Goal: Task Accomplishment & Management: Complete application form

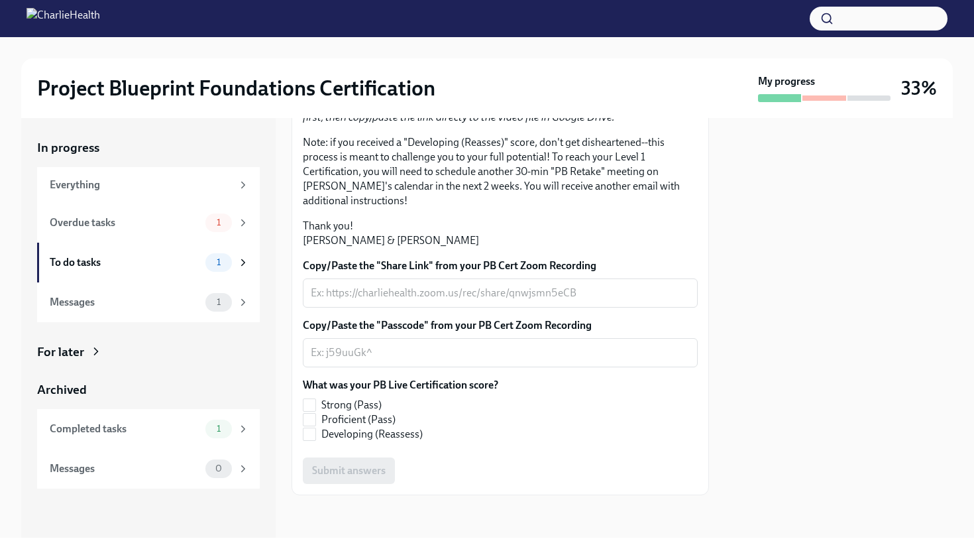
scroll to position [284, 0]
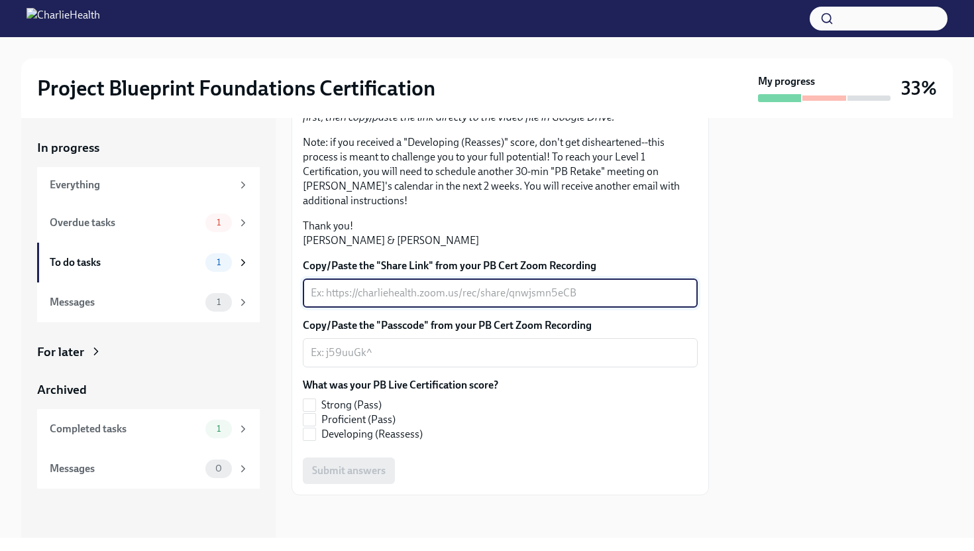
click at [385, 287] on textarea "Copy/Paste the "Share Link" from your PB Cert Zoom Recording" at bounding box center [500, 293] width 379 height 16
paste textarea "[URL][DOMAIN_NAME]"
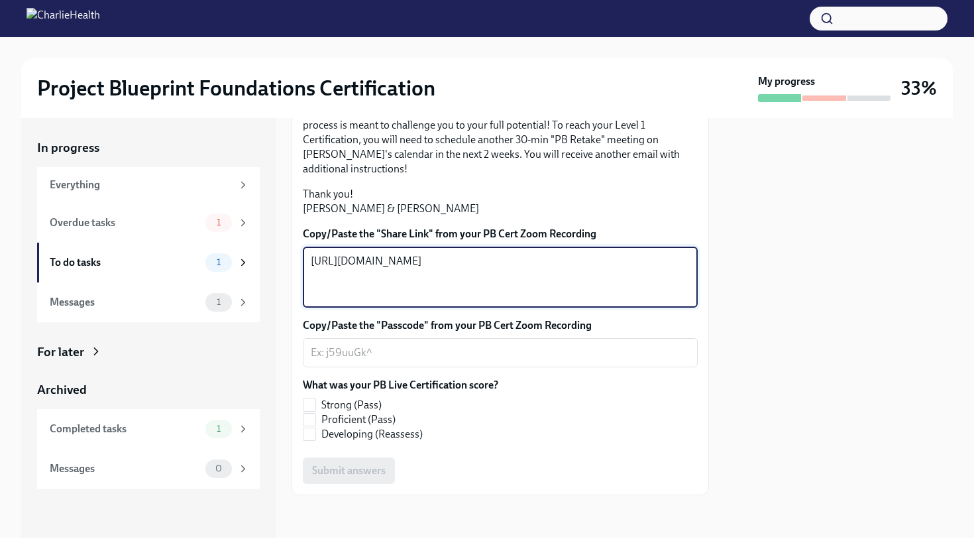
drag, startPoint x: 385, startPoint y: 287, endPoint x: 340, endPoint y: 4, distance: 286.6
click at [374, 277] on div "Copy/Paste the "Share Link" from your PB Cert Zoom Recording [URL][DOMAIN_NAME]…" at bounding box center [500, 267] width 395 height 81
type textarea "[URL][DOMAIN_NAME]"
click at [361, 361] on textarea "Copy/Paste the "Passcode" from your PB Cert Zoom Recording" at bounding box center [500, 353] width 379 height 16
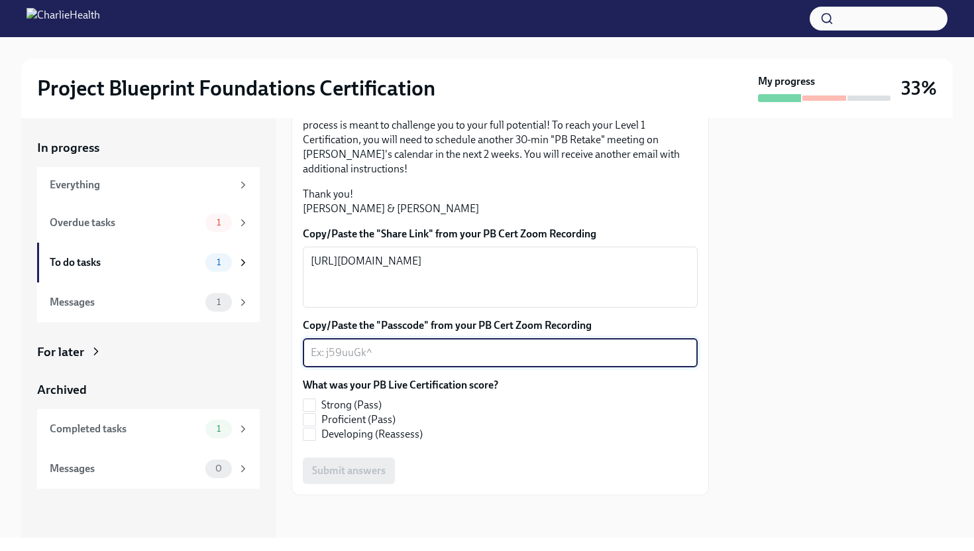
paste textarea ".PcX$9Qr"
type textarea ".PcX$9Qr"
click at [370, 427] on span "Proficient (Pass)" at bounding box center [358, 419] width 74 height 15
click at [315, 425] on input "Proficient (Pass)" at bounding box center [310, 420] width 12 height 12
checkbox input "true"
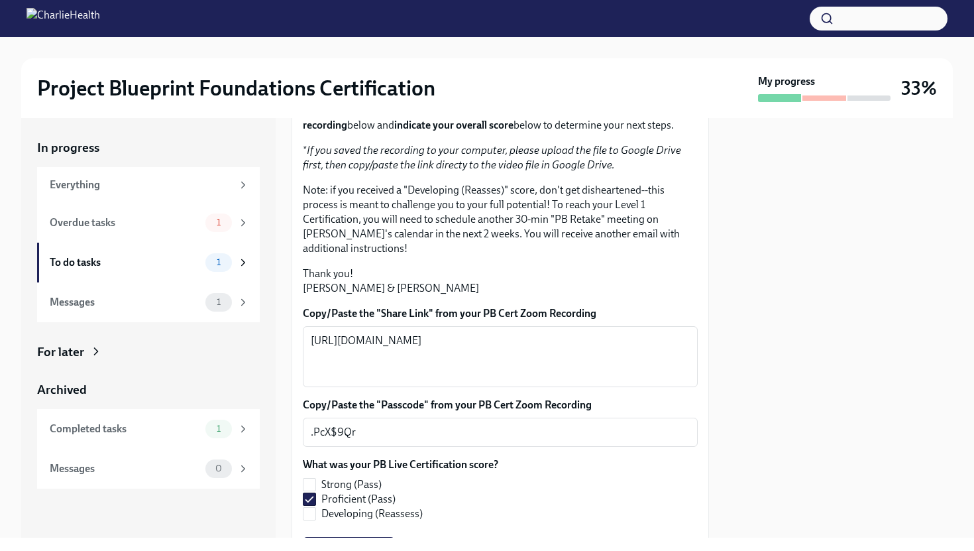
scroll to position [315, 0]
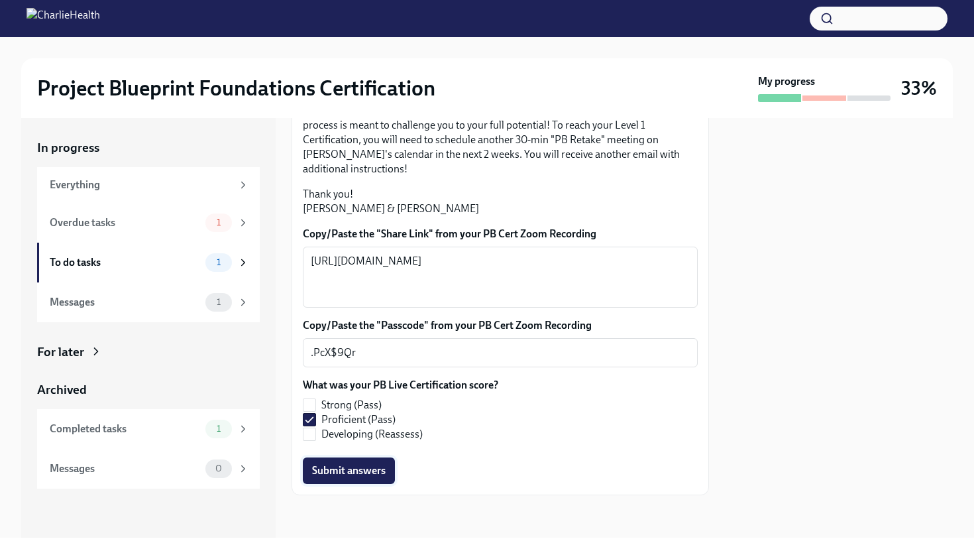
click at [335, 466] on span "Submit answers" at bounding box center [349, 470] width 74 height 13
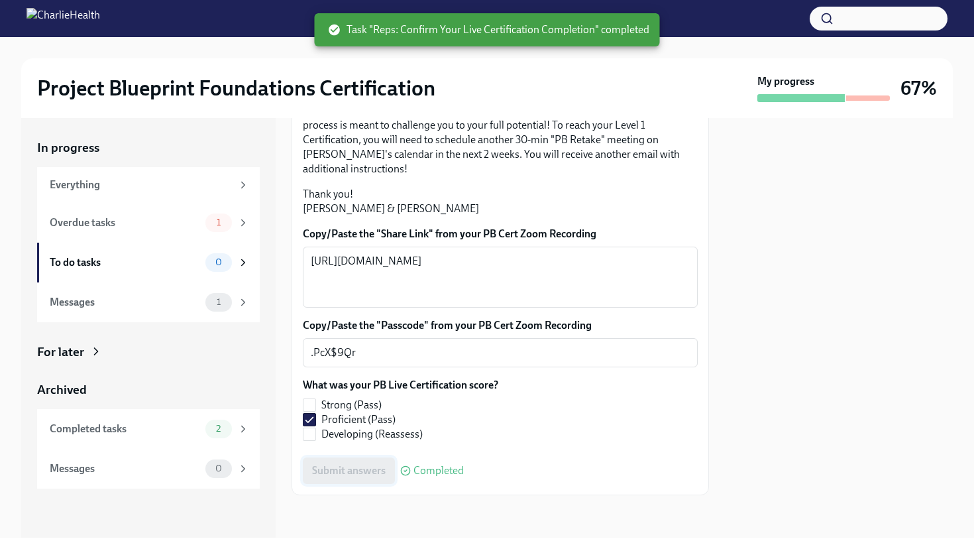
scroll to position [335, 0]
click at [226, 230] on div "1" at bounding box center [227, 222] width 44 height 19
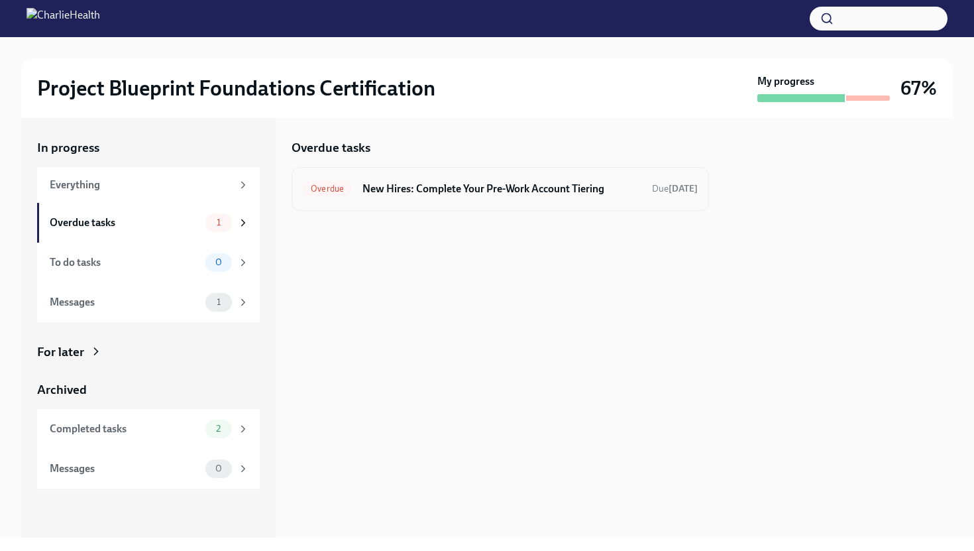
click at [408, 186] on h6 "New Hires: Complete Your Pre-Work Account Tiering" at bounding box center [502, 189] width 279 height 15
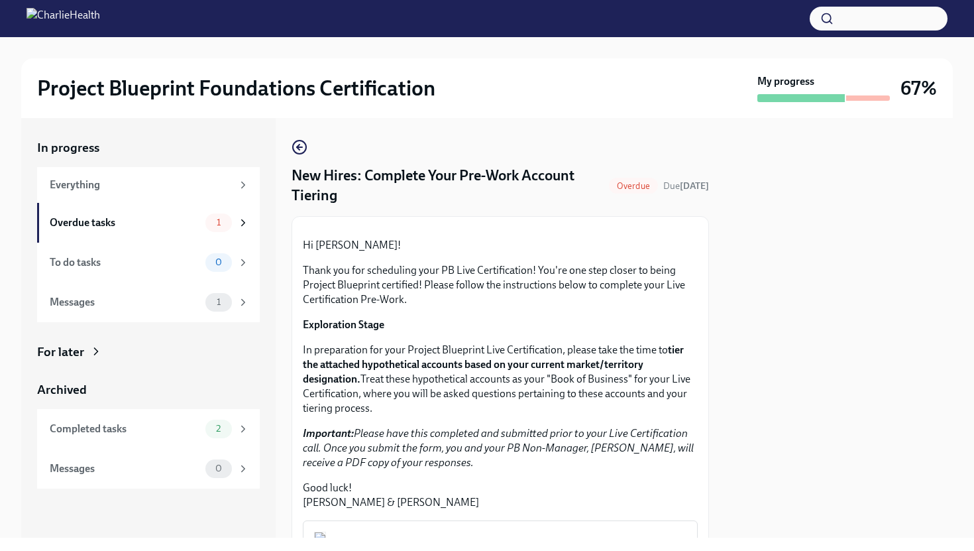
click at [644, 180] on div "Overdue" at bounding box center [633, 186] width 49 height 16
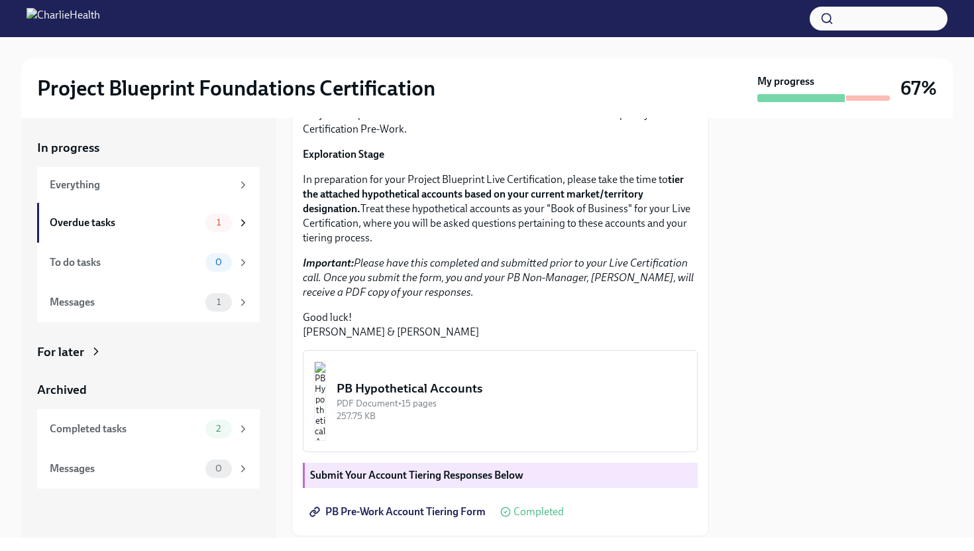
scroll to position [308, 0]
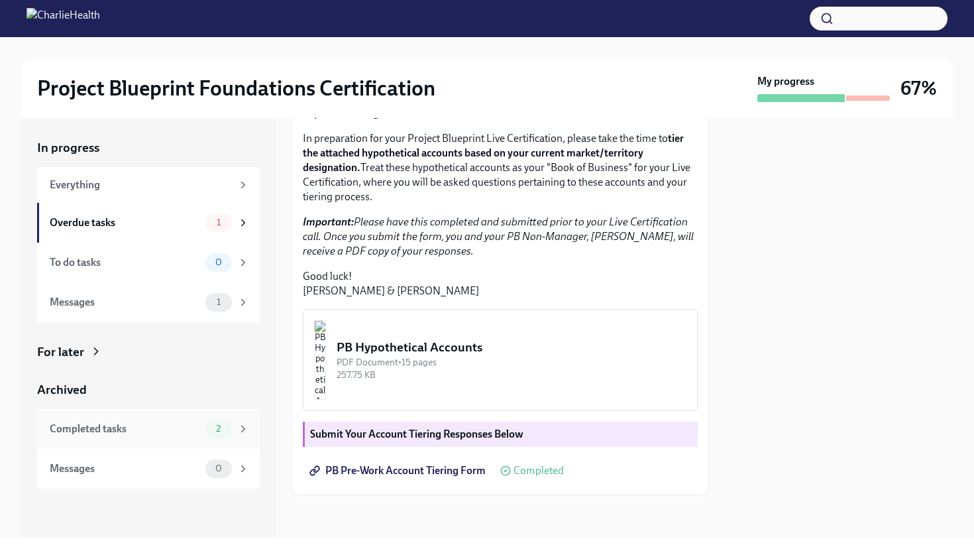
click at [196, 422] on div "Completed tasks" at bounding box center [125, 429] width 150 height 15
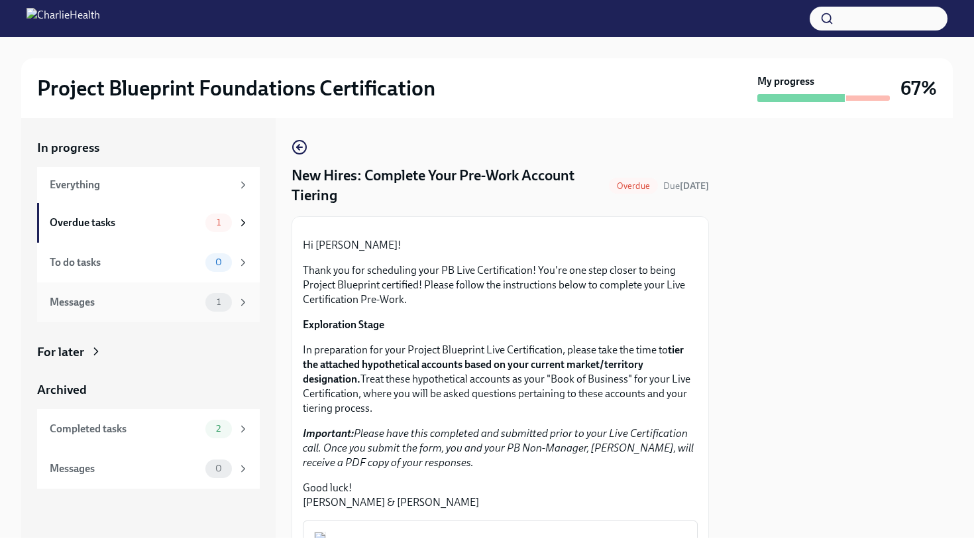
click at [237, 313] on div "Messages 1" at bounding box center [148, 302] width 223 height 40
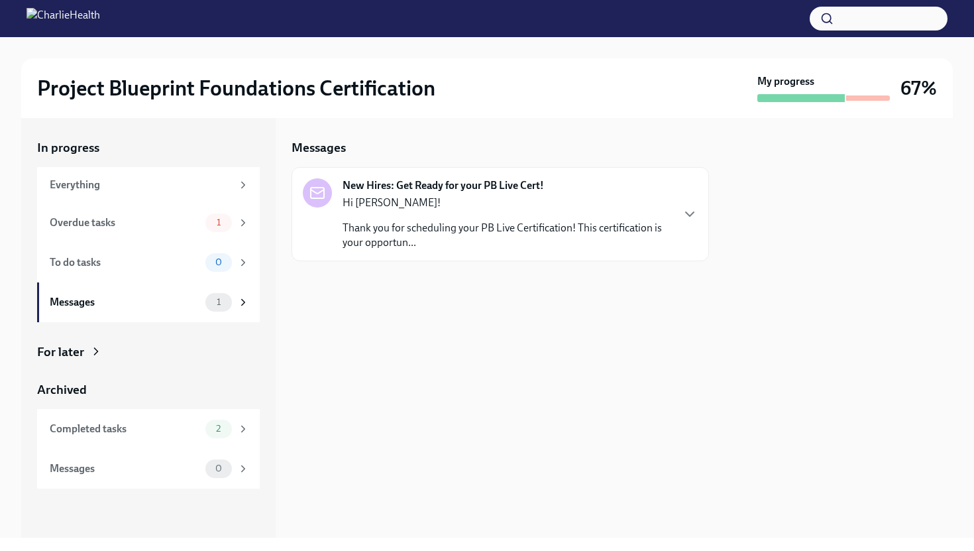
click at [668, 215] on div "Hi [PERSON_NAME]! Thank you for scheduling your PB Live Certification! This cer…" at bounding box center [507, 223] width 329 height 54
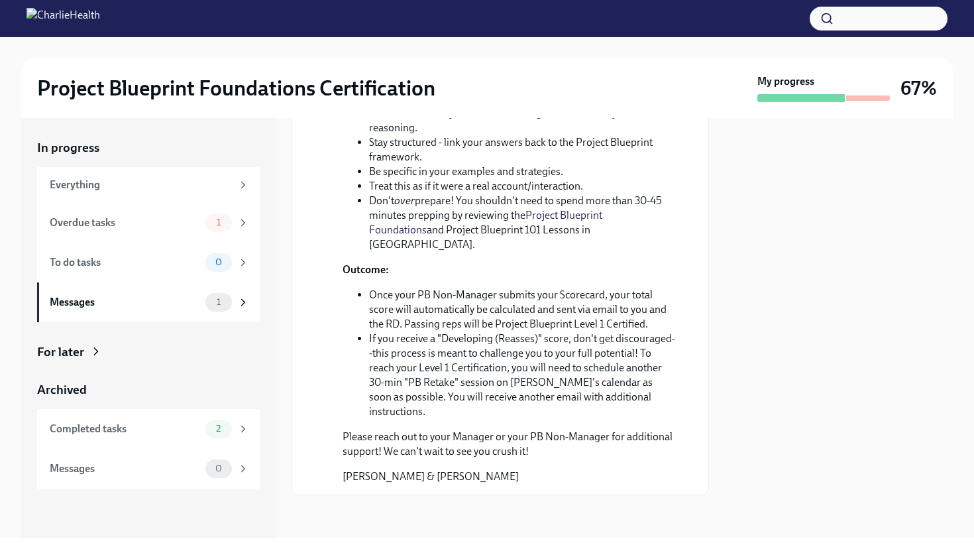
scroll to position [530, 0]
